Goal: Check status: Verify the current state of an ongoing process or item

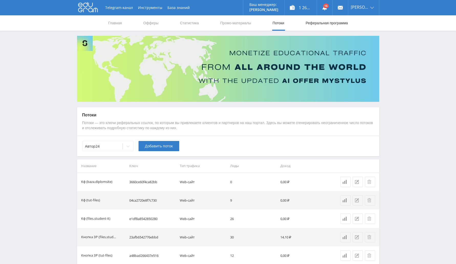
drag, startPoint x: 363, startPoint y: 39, endPoint x: 316, endPoint y: 27, distance: 48.2
click at [363, 39] on link "Выход" at bounding box center [364, 38] width 31 height 9
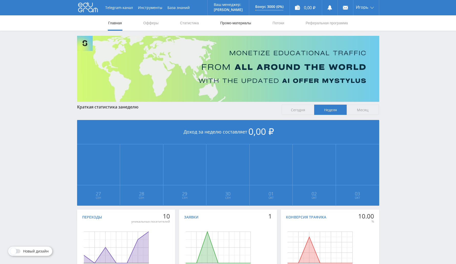
click at [244, 24] on link "Промо-материалы" at bounding box center [236, 22] width 32 height 15
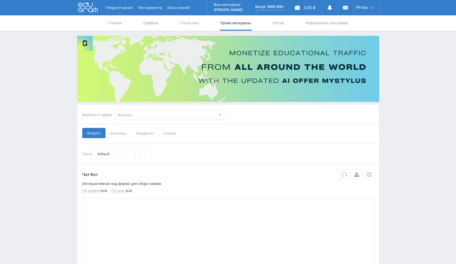
click at [143, 136] on span "Лендинги" at bounding box center [144, 133] width 27 height 10
click at [0, 0] on input "Лендинги" at bounding box center [0, 0] width 0 height 0
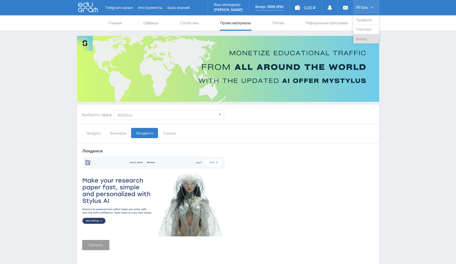
click at [365, 40] on link "Выход" at bounding box center [367, 38] width 26 height 9
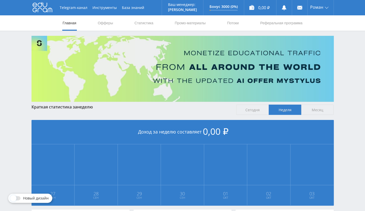
click at [132, 23] on nav "Главная Офферы Статистика Промо-материалы Потоки Реферальная программа" at bounding box center [182, 22] width 241 height 15
click at [144, 24] on link "Статистика" at bounding box center [144, 22] width 20 height 15
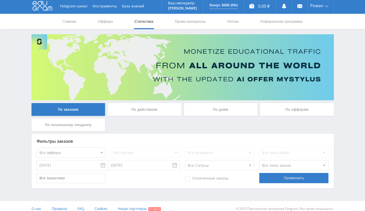
scroll to position [7, 0]
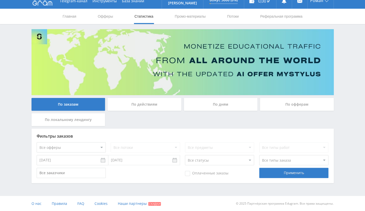
click at [301, 103] on div "По офферам" at bounding box center [297, 104] width 74 height 13
click at [0, 0] on input "По офферам" at bounding box center [0, 0] width 0 height 0
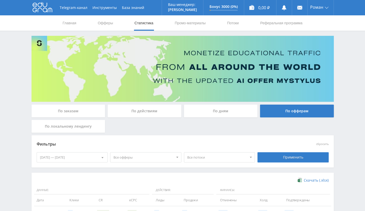
scroll to position [54, 0]
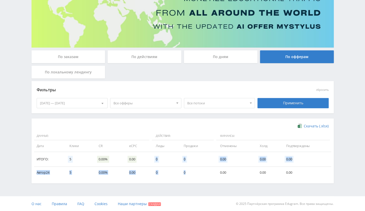
drag, startPoint x: 168, startPoint y: 175, endPoint x: 187, endPoint y: 175, distance: 19.5
click at [187, 175] on table "Данные: Действия: Финансы: Дата Клики CR eCPC Лиды Продажи Отменены [GEOGRAPHIC…" at bounding box center [182, 155] width 297 height 47
click at [188, 170] on td "0" at bounding box center [197, 173] width 36 height 12
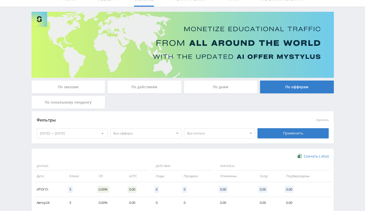
scroll to position [0, 0]
